Goal: Information Seeking & Learning: Find contact information

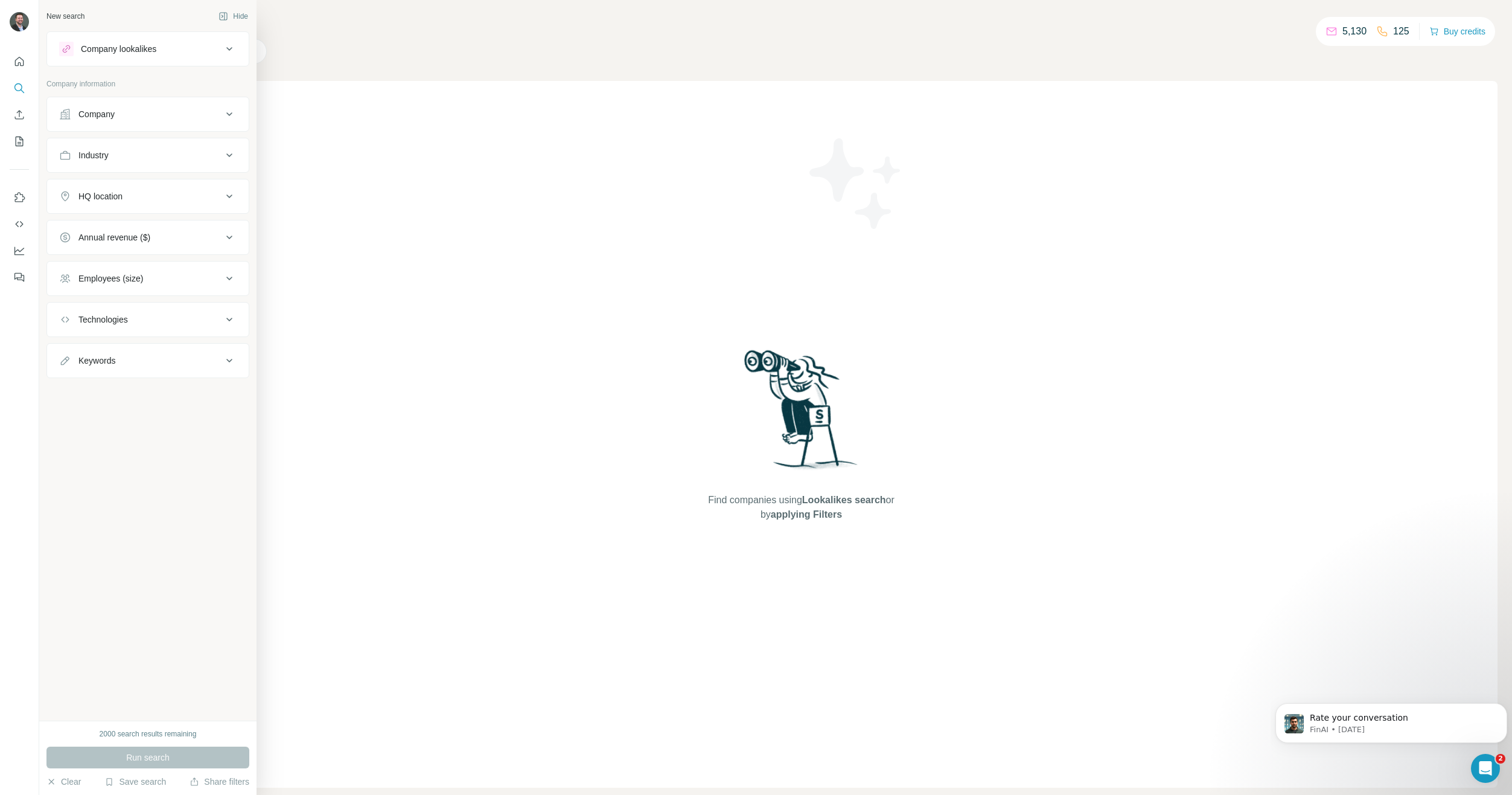
click at [100, 117] on div "Company" at bounding box center [97, 114] width 36 height 12
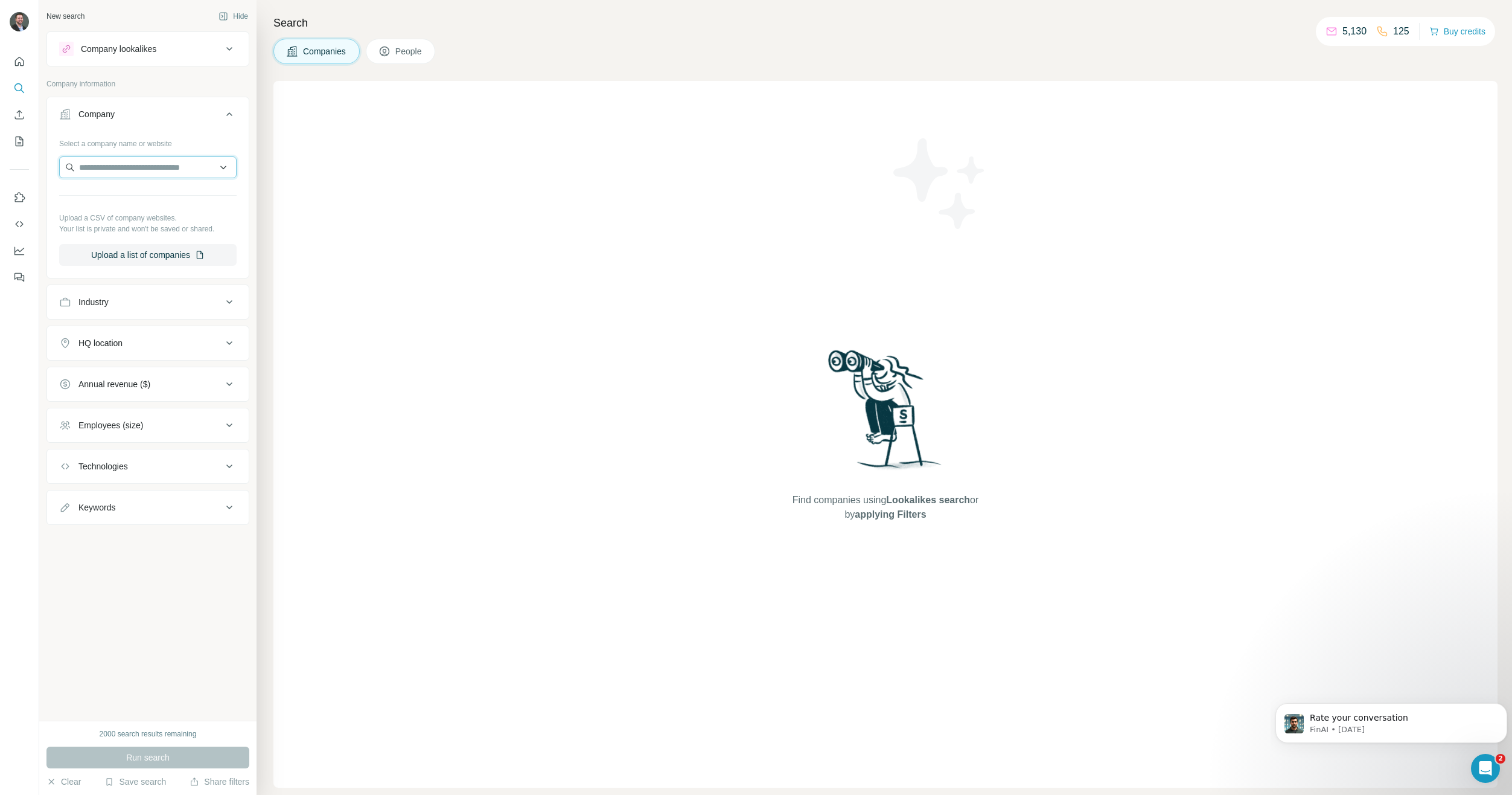
click at [136, 165] on input "text" at bounding box center [148, 167] width 177 height 22
type input "******"
click at [126, 203] on p "[DOMAIN_NAME]" at bounding box center [122, 206] width 58 height 11
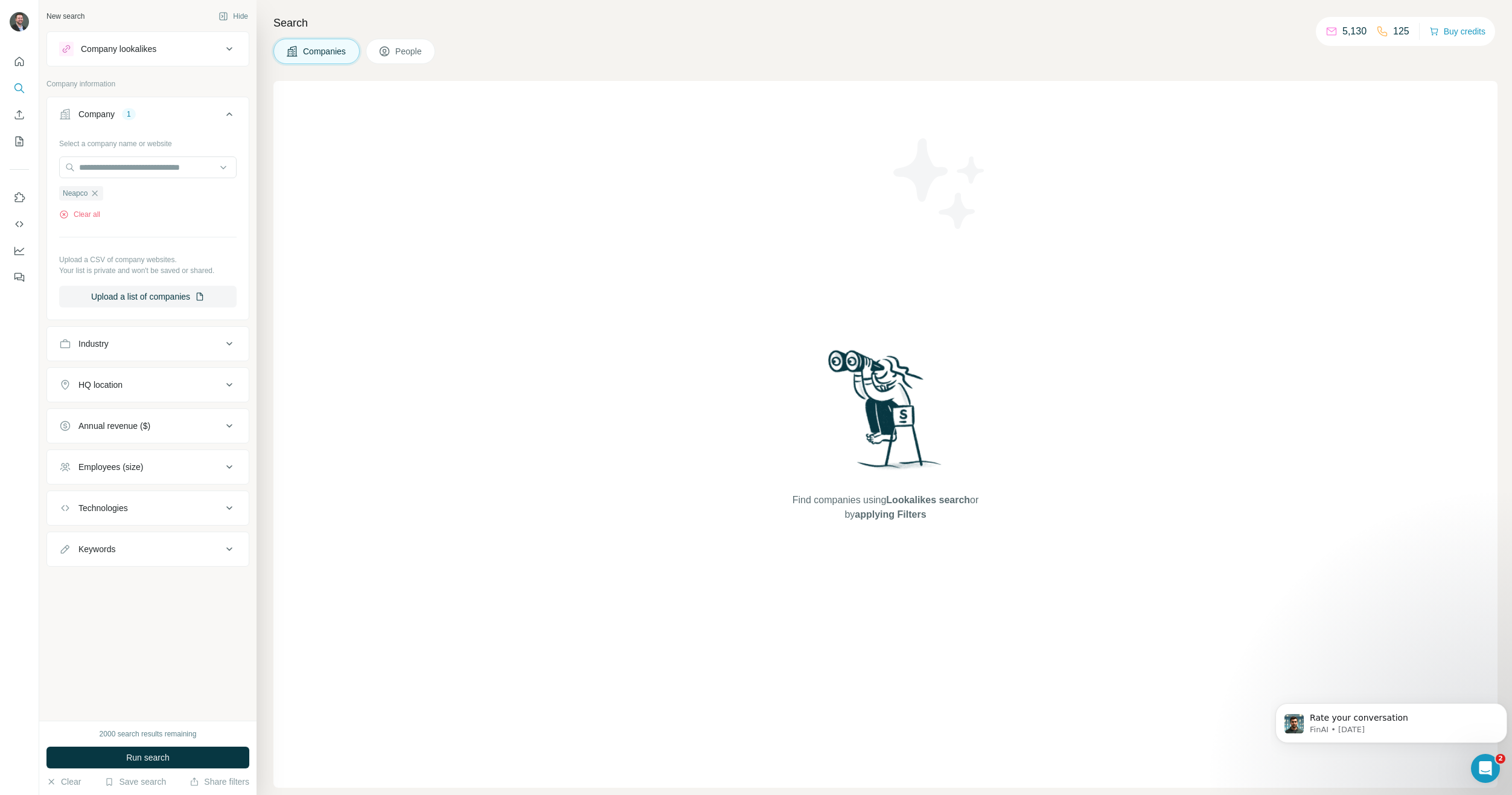
click at [414, 54] on span "People" at bounding box center [410, 51] width 28 height 12
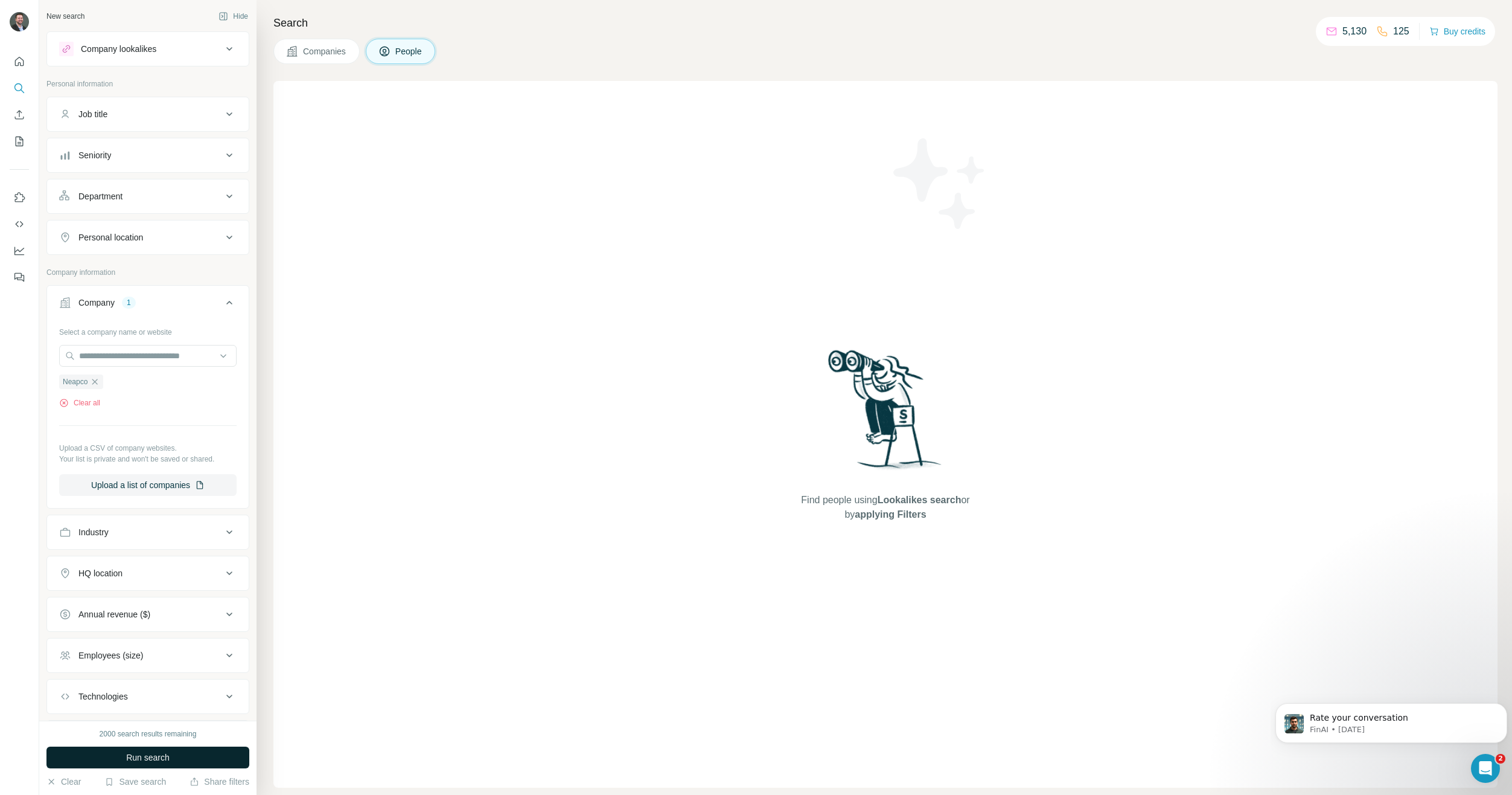
click at [187, 761] on button "Run search" at bounding box center [148, 757] width 203 height 22
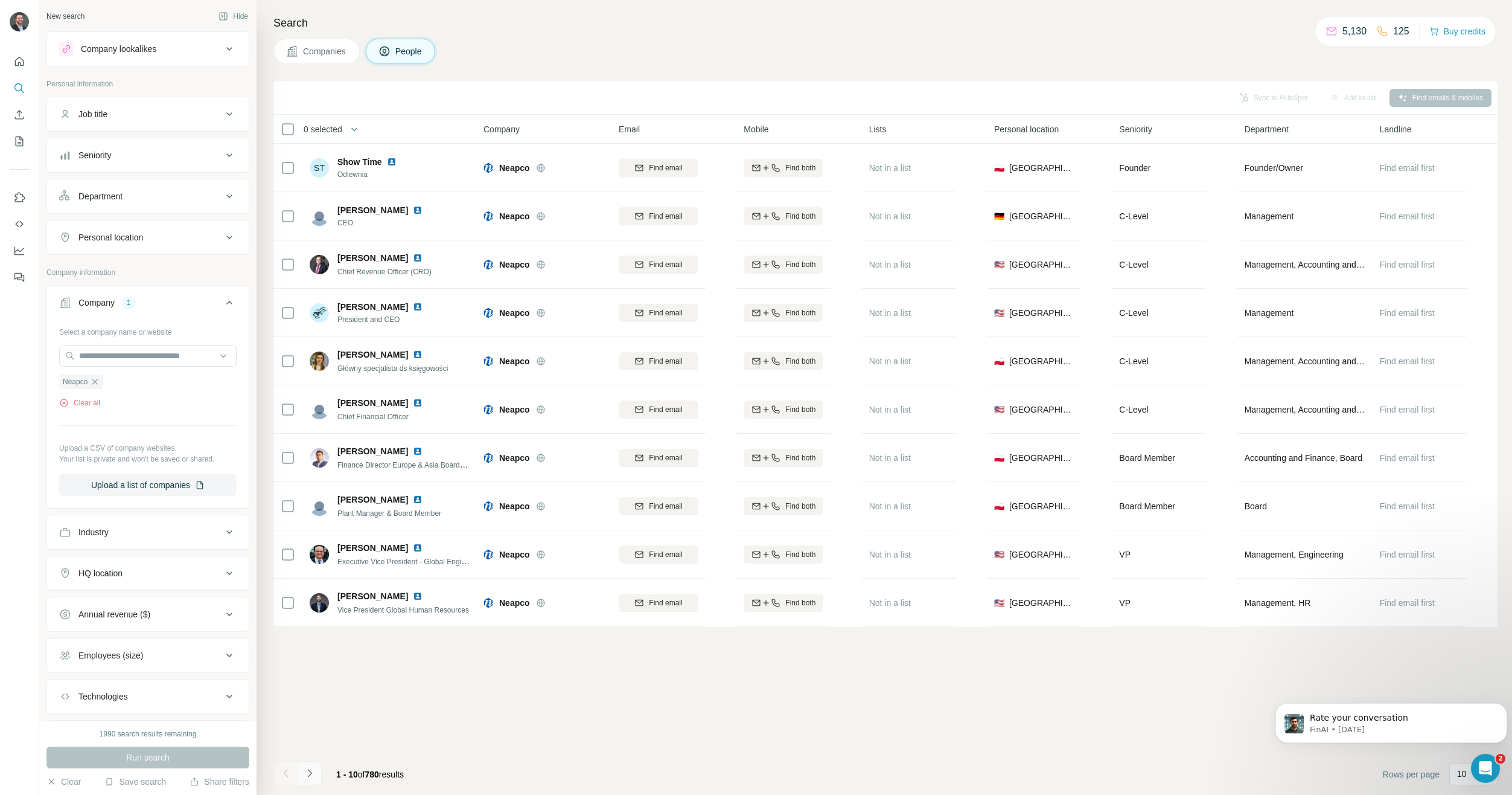
click at [316, 774] on button "Navigate to next page" at bounding box center [310, 773] width 24 height 24
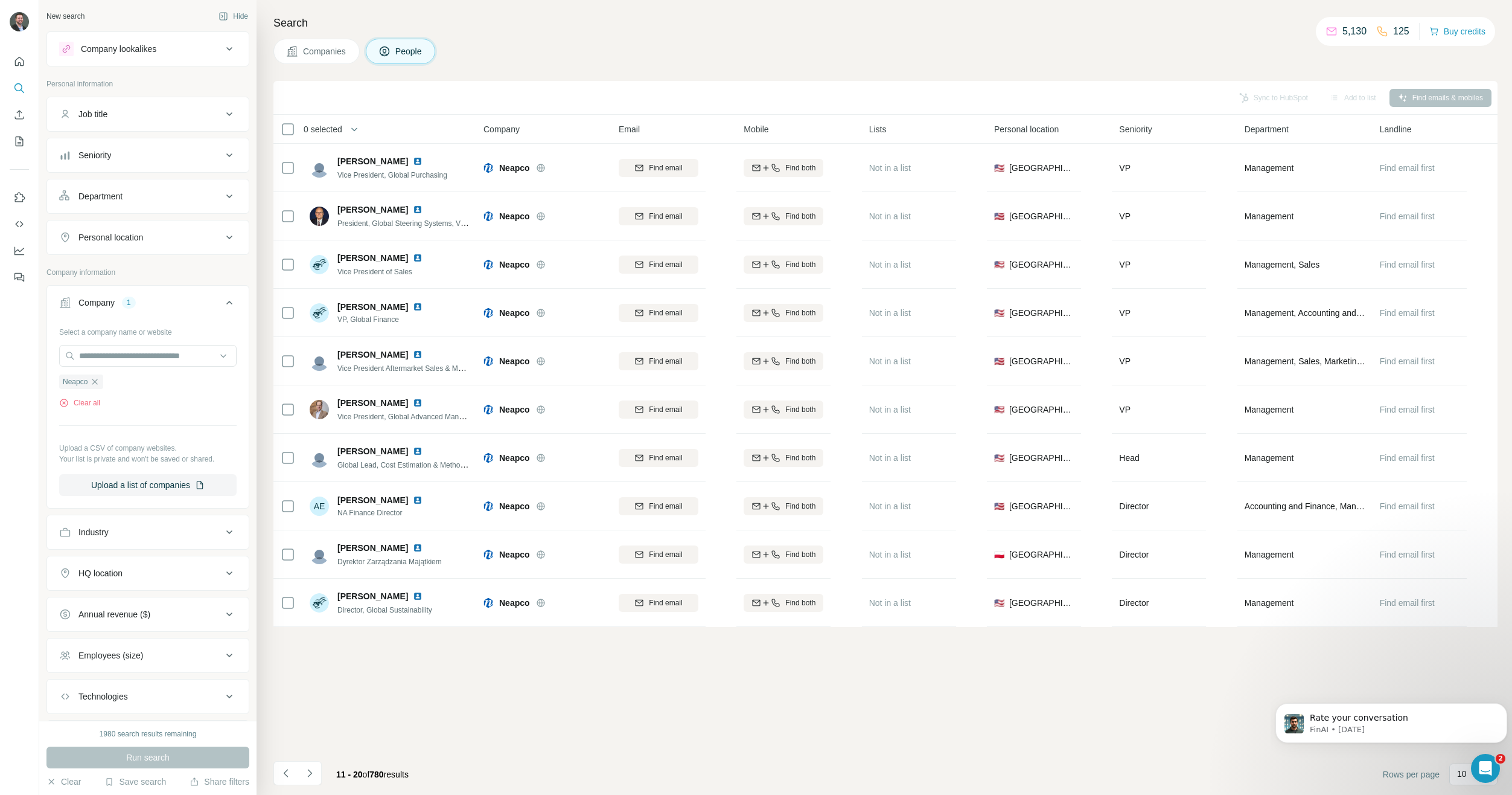
click at [146, 579] on div "HQ location" at bounding box center [140, 573] width 163 height 12
click at [138, 236] on div "Personal location" at bounding box center [111, 237] width 65 height 12
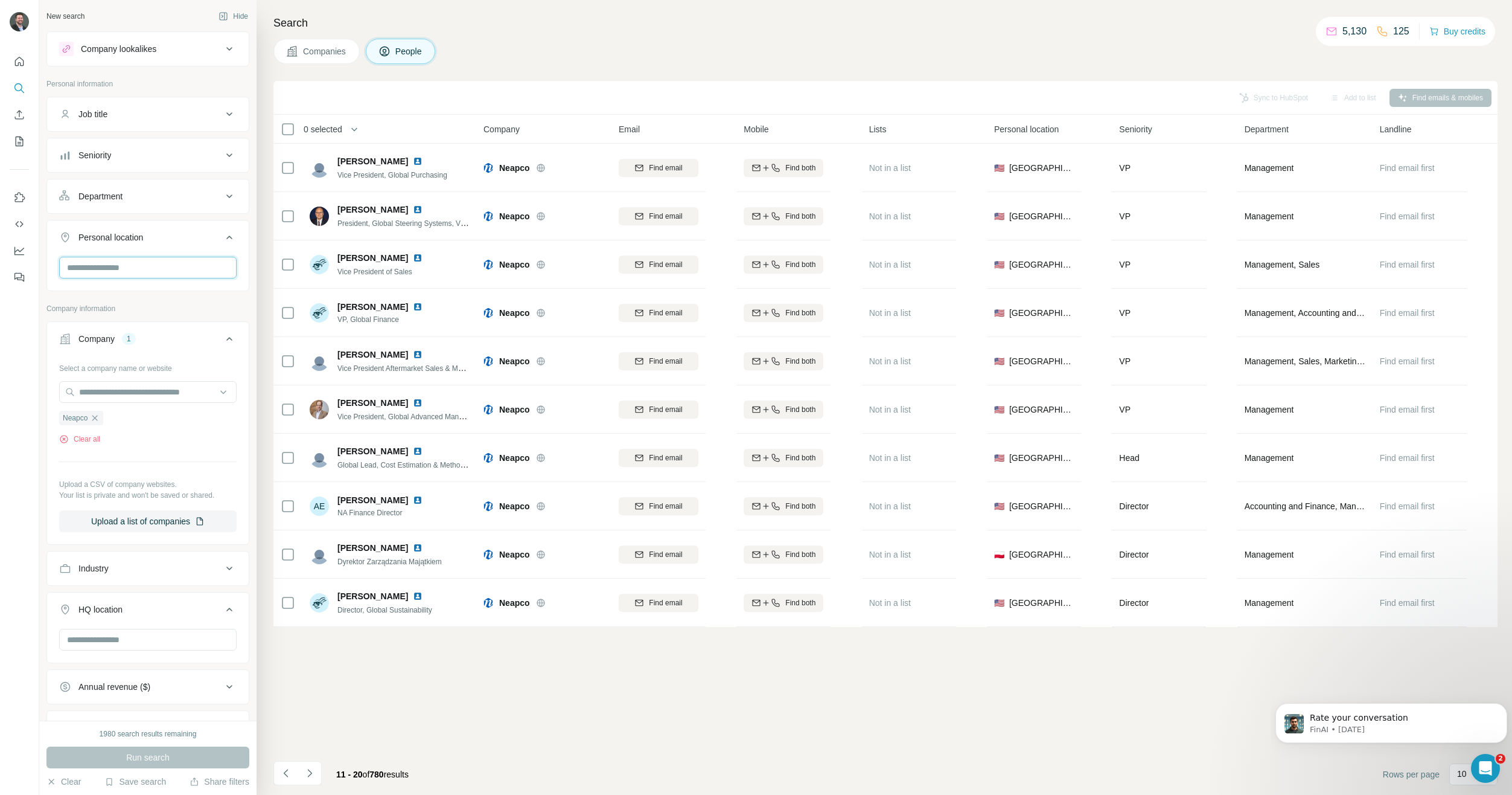
click at [134, 270] on input "text" at bounding box center [148, 267] width 177 height 22
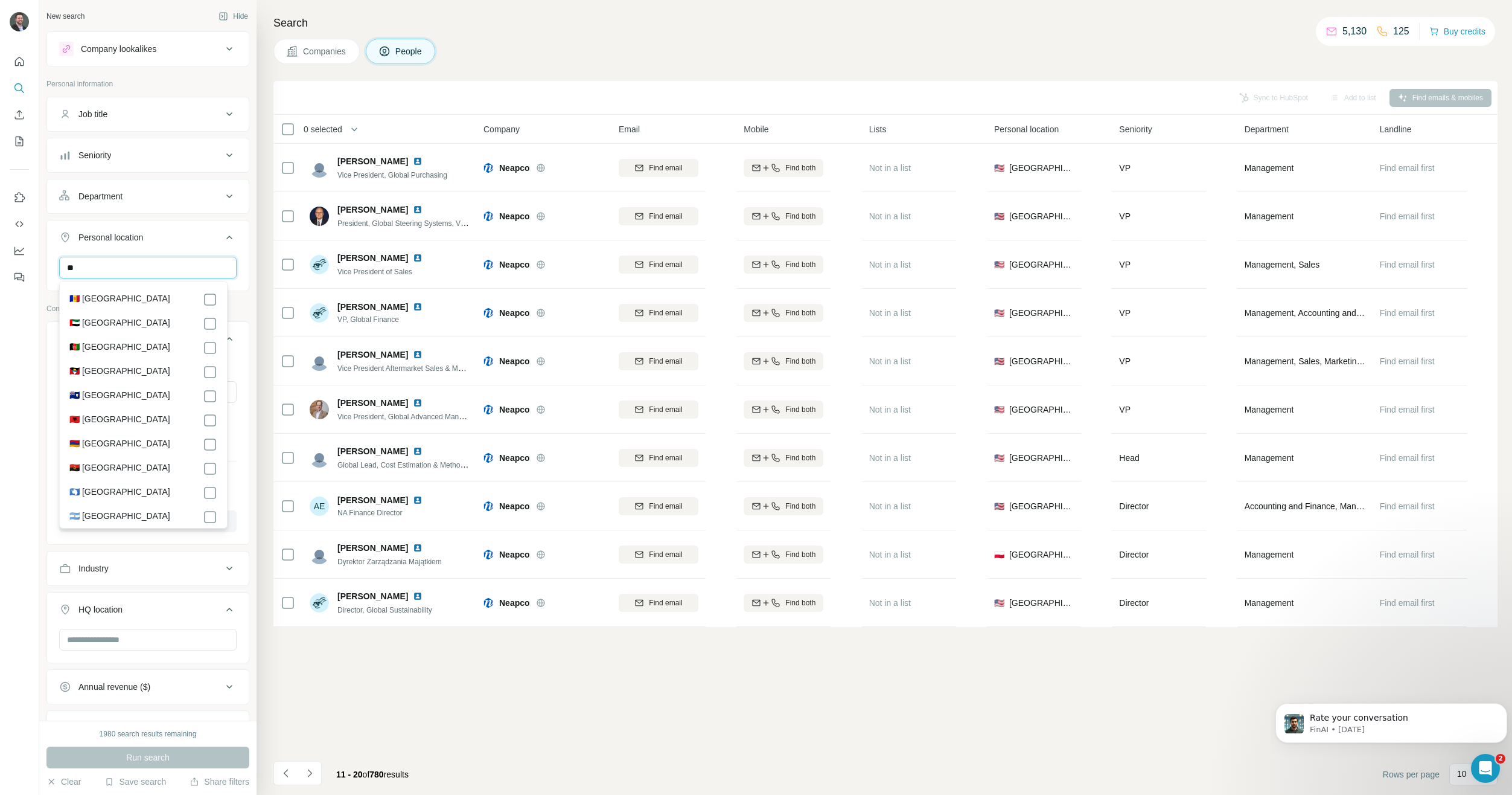
type input "*"
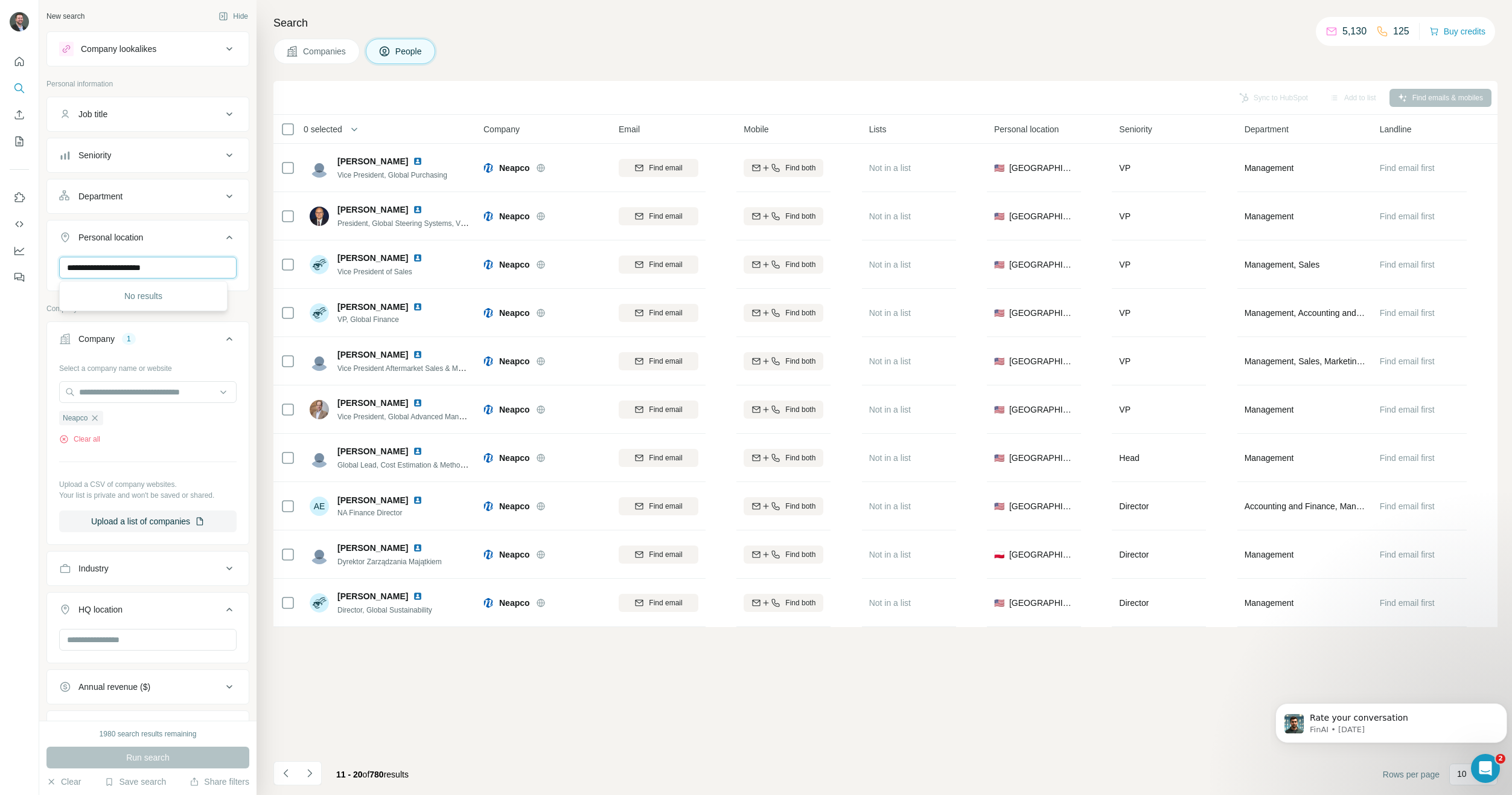
type input "**********"
click at [25, 328] on div at bounding box center [19, 397] width 39 height 795
click at [312, 772] on icon "Navigate to next page" at bounding box center [310, 773] width 12 height 12
